Goal: Find contact information: Find contact information

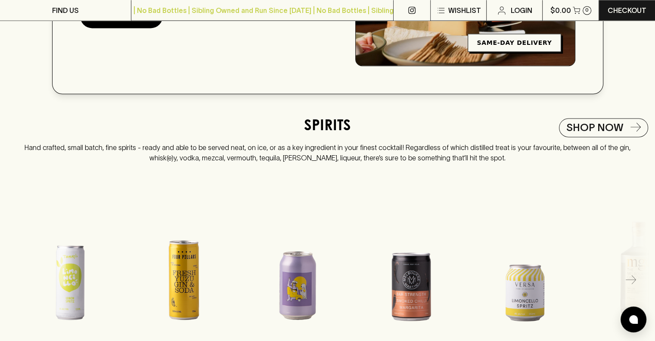
scroll to position [1464, 0]
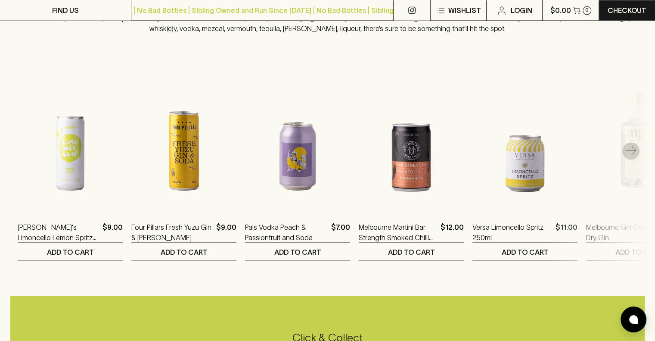
click at [633, 156] on icon "button" at bounding box center [631, 151] width 10 height 10
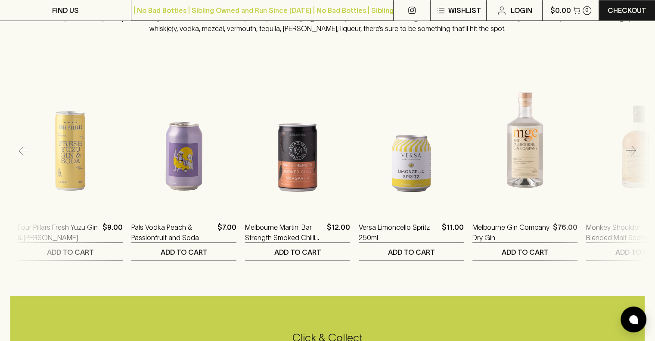
click at [631, 159] on button "button" at bounding box center [630, 150] width 17 height 17
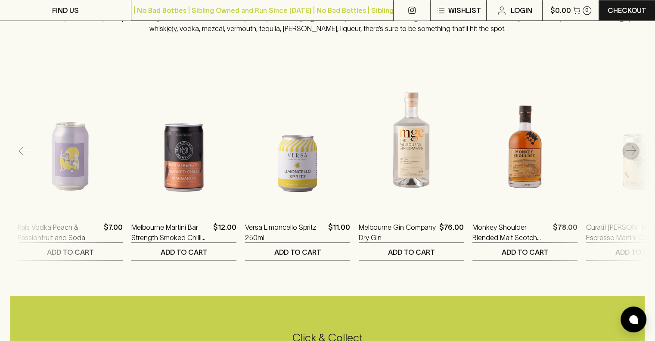
click at [631, 159] on button "button" at bounding box center [630, 150] width 17 height 17
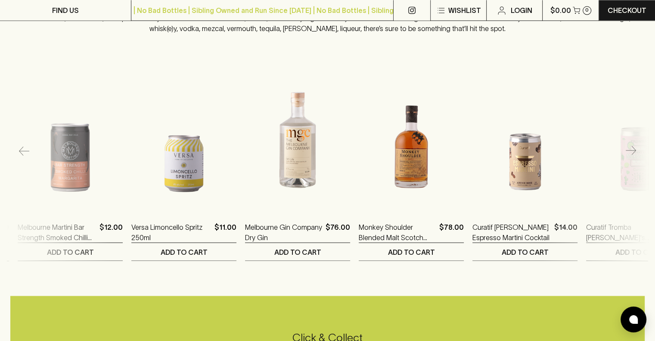
click at [631, 159] on button "button" at bounding box center [630, 150] width 17 height 17
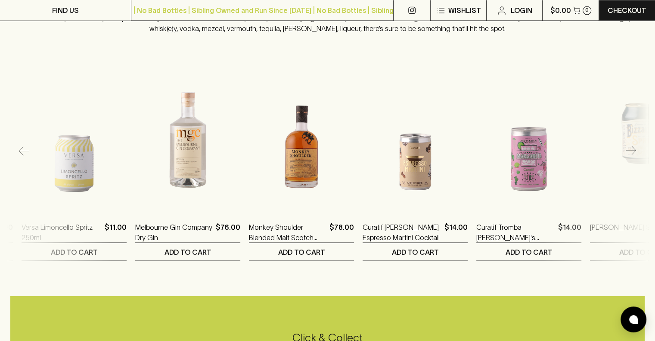
scroll to position [0, 455]
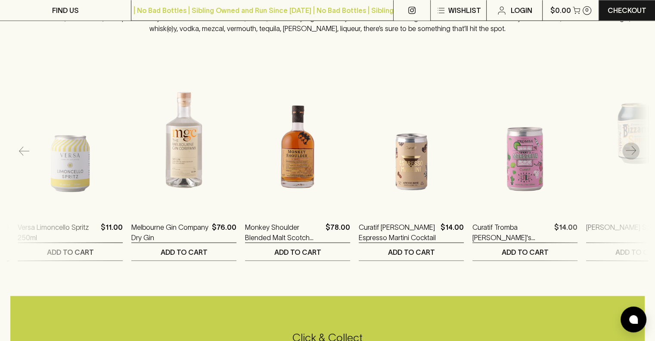
click at [631, 159] on button "button" at bounding box center [630, 150] width 17 height 17
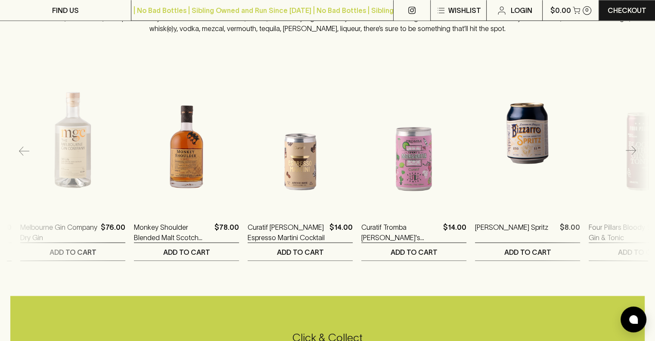
scroll to position [0, 569]
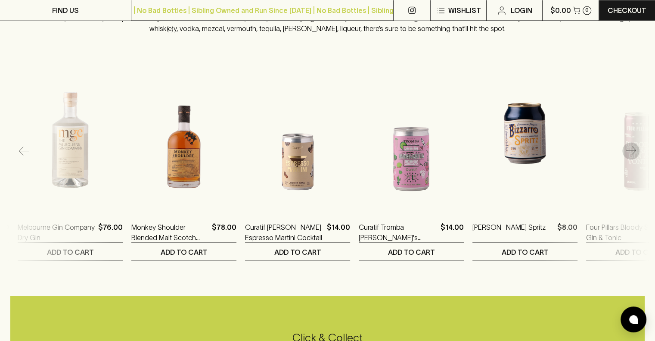
click at [631, 156] on icon "button" at bounding box center [631, 151] width 10 height 10
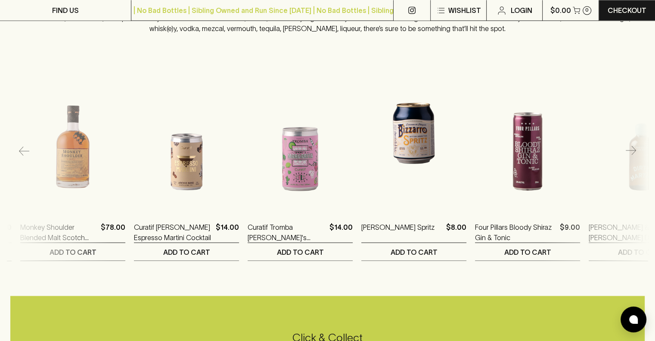
scroll to position [0, 682]
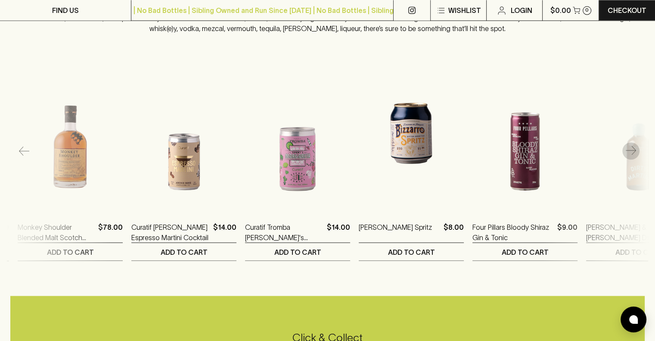
click at [631, 156] on icon "button" at bounding box center [631, 151] width 10 height 10
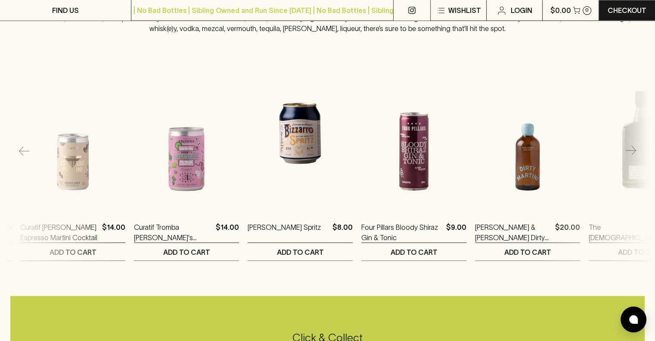
scroll to position [0, 796]
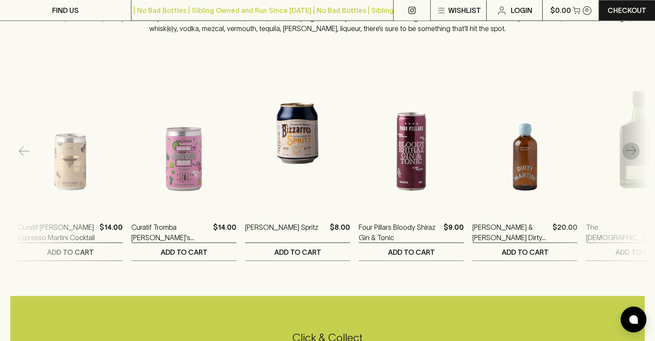
click at [633, 156] on icon "button" at bounding box center [631, 151] width 10 height 10
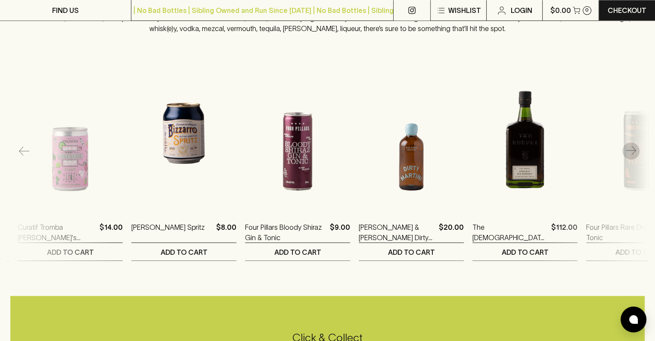
click at [633, 156] on icon "button" at bounding box center [631, 151] width 10 height 10
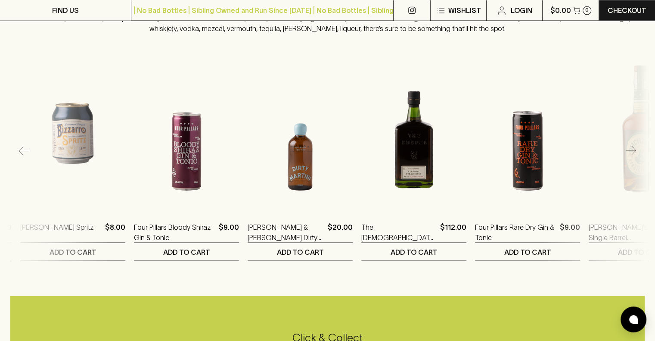
scroll to position [0, 1023]
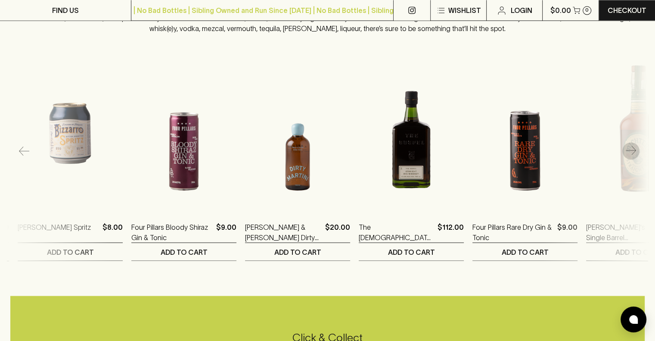
click at [633, 156] on icon "button" at bounding box center [631, 151] width 10 height 10
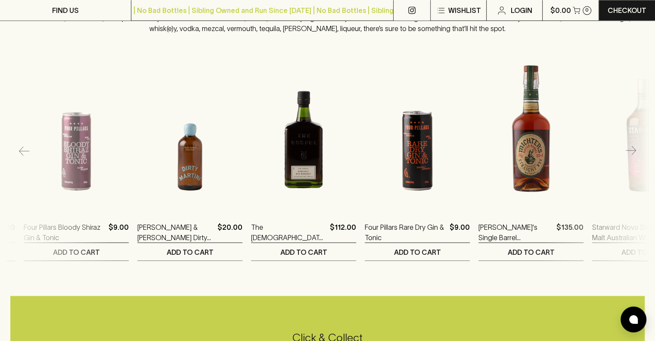
scroll to position [0, 1137]
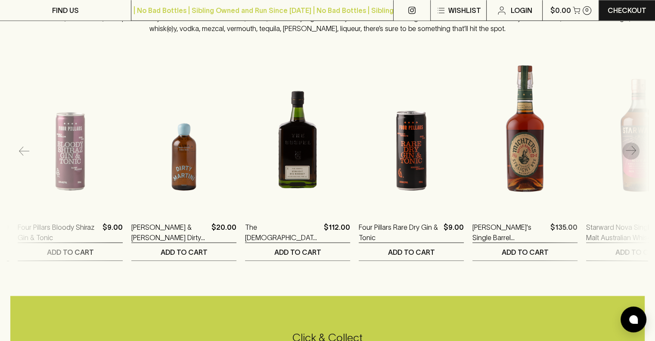
click at [633, 156] on icon "button" at bounding box center [631, 151] width 10 height 10
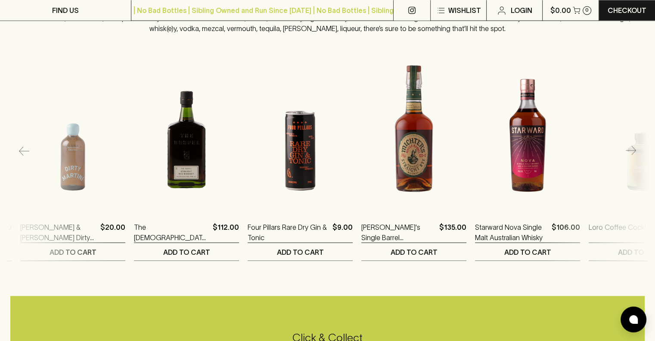
scroll to position [0, 1251]
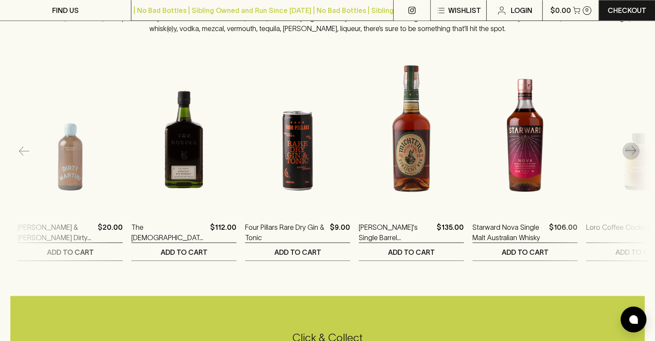
click at [633, 156] on icon "button" at bounding box center [631, 151] width 10 height 10
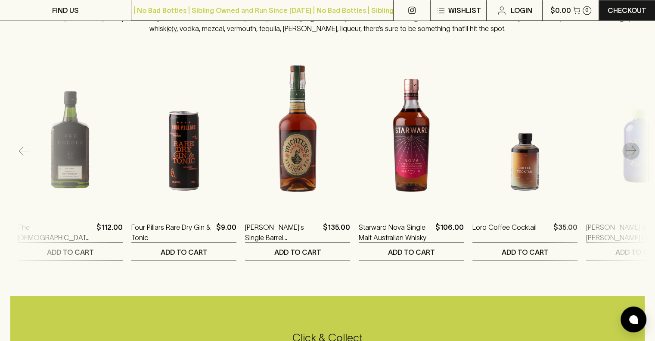
click at [633, 156] on icon "button" at bounding box center [631, 151] width 10 height 10
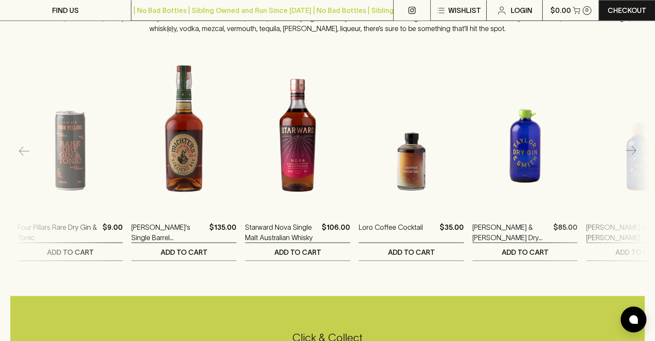
click at [633, 156] on icon "button" at bounding box center [631, 151] width 10 height 10
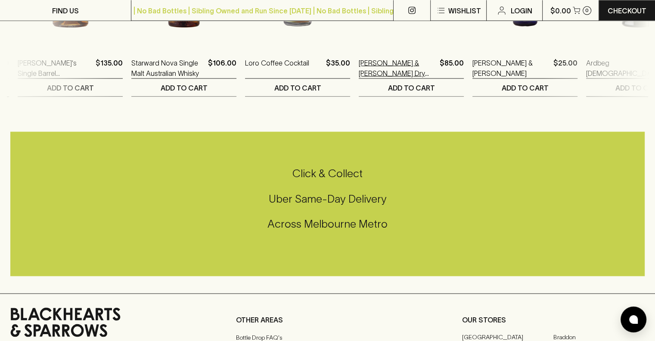
scroll to position [1844, 0]
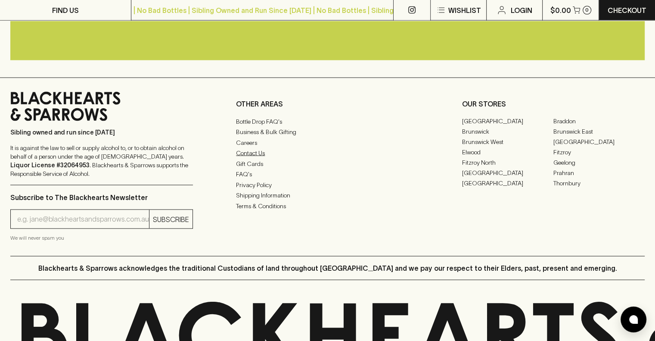
click at [246, 158] on link "Contact Us" at bounding box center [327, 153] width 183 height 10
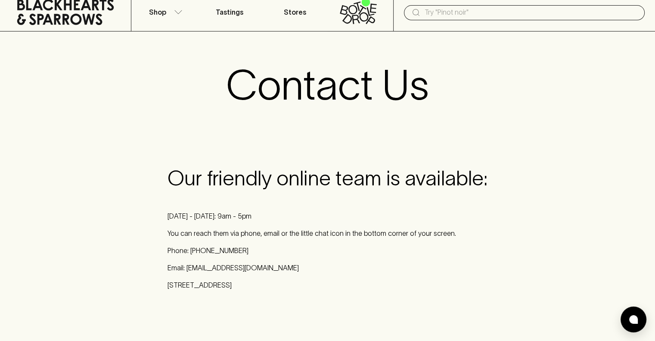
scroll to position [86, 0]
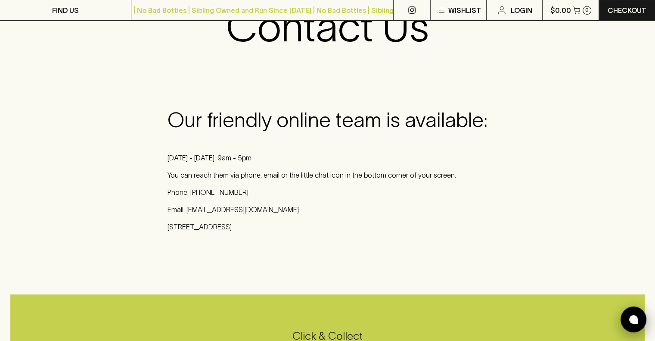
click at [635, 318] on img at bounding box center [633, 319] width 9 height 9
